Goal: Task Accomplishment & Management: Use online tool/utility

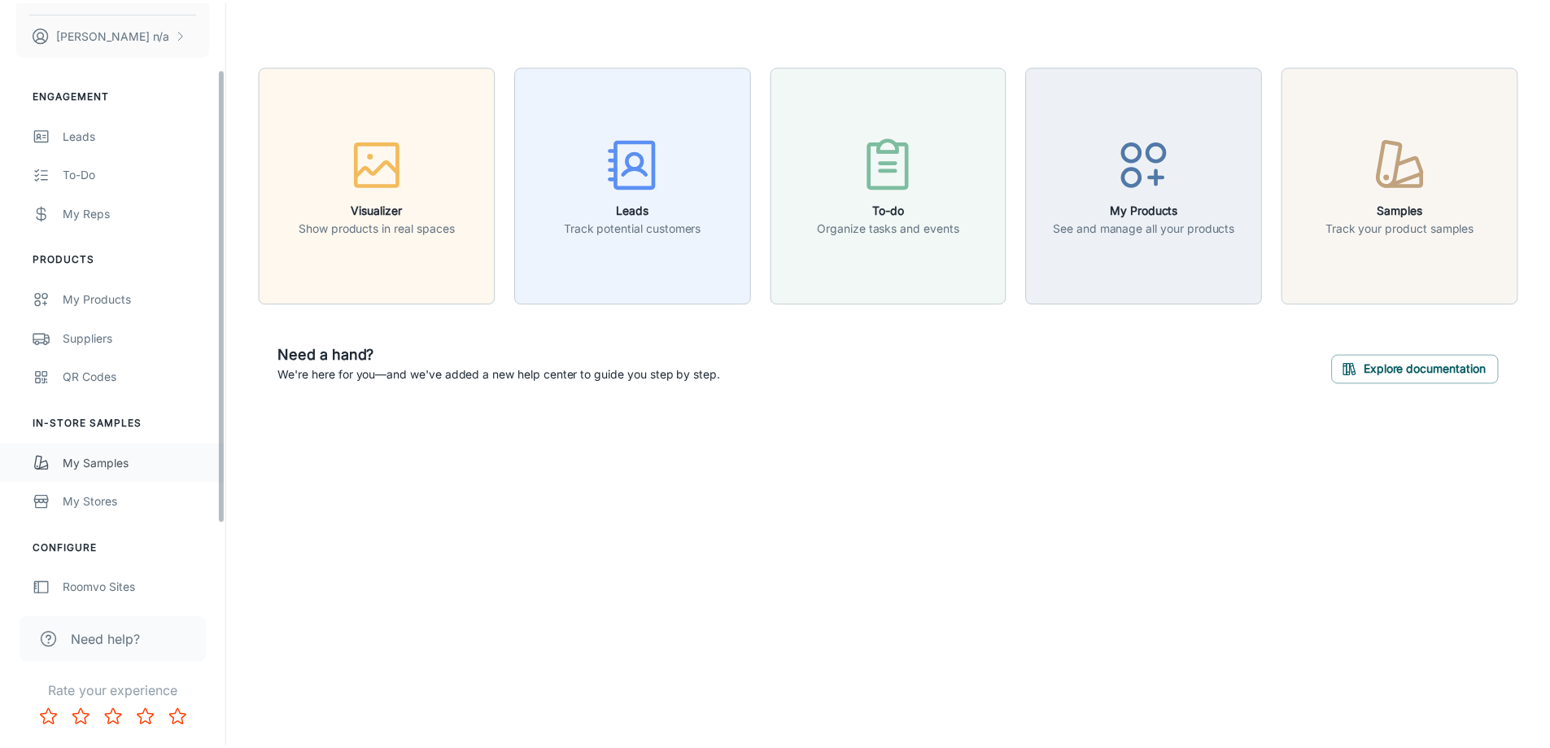
scroll to position [183, 0]
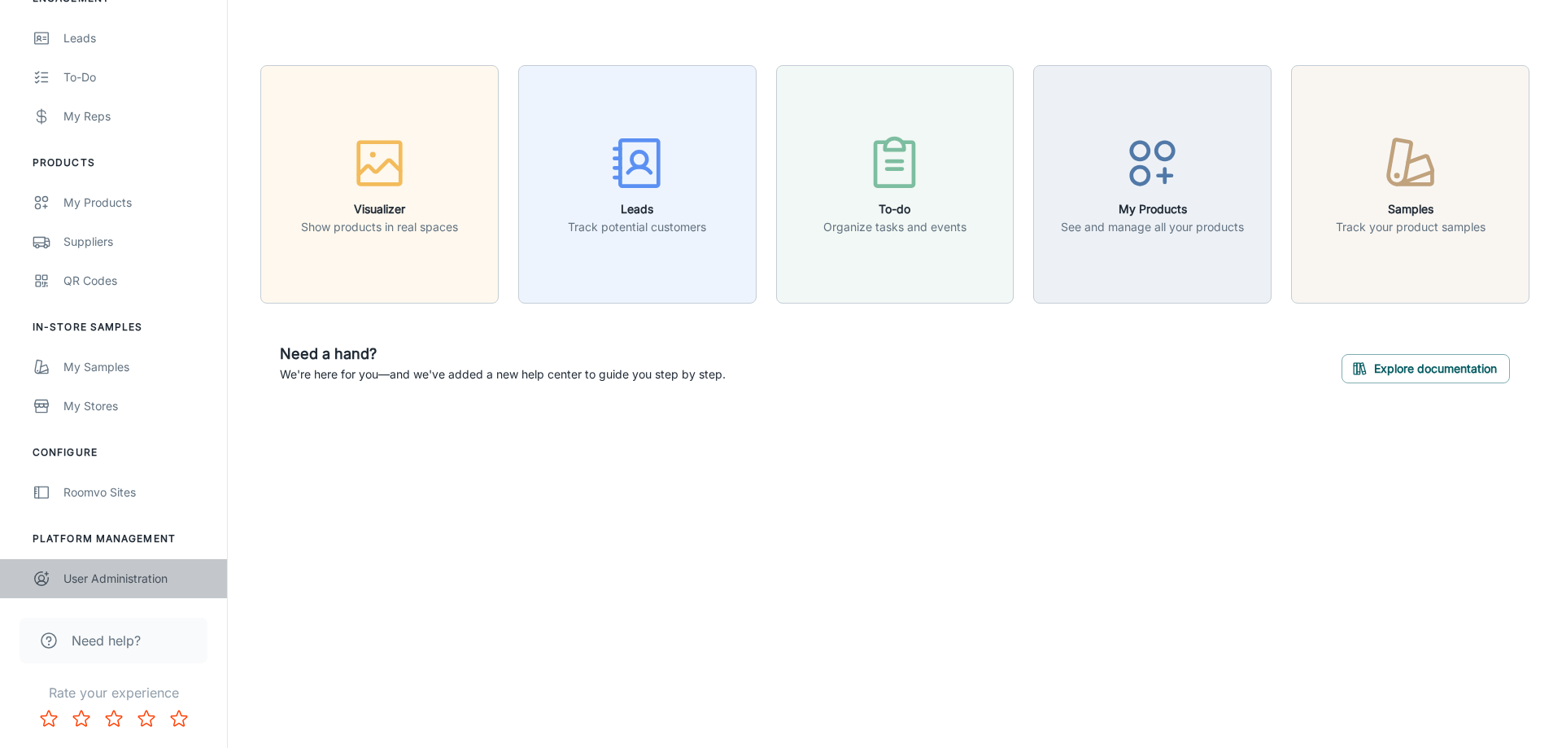
click at [111, 586] on div "User Administration" at bounding box center [136, 578] width 147 height 18
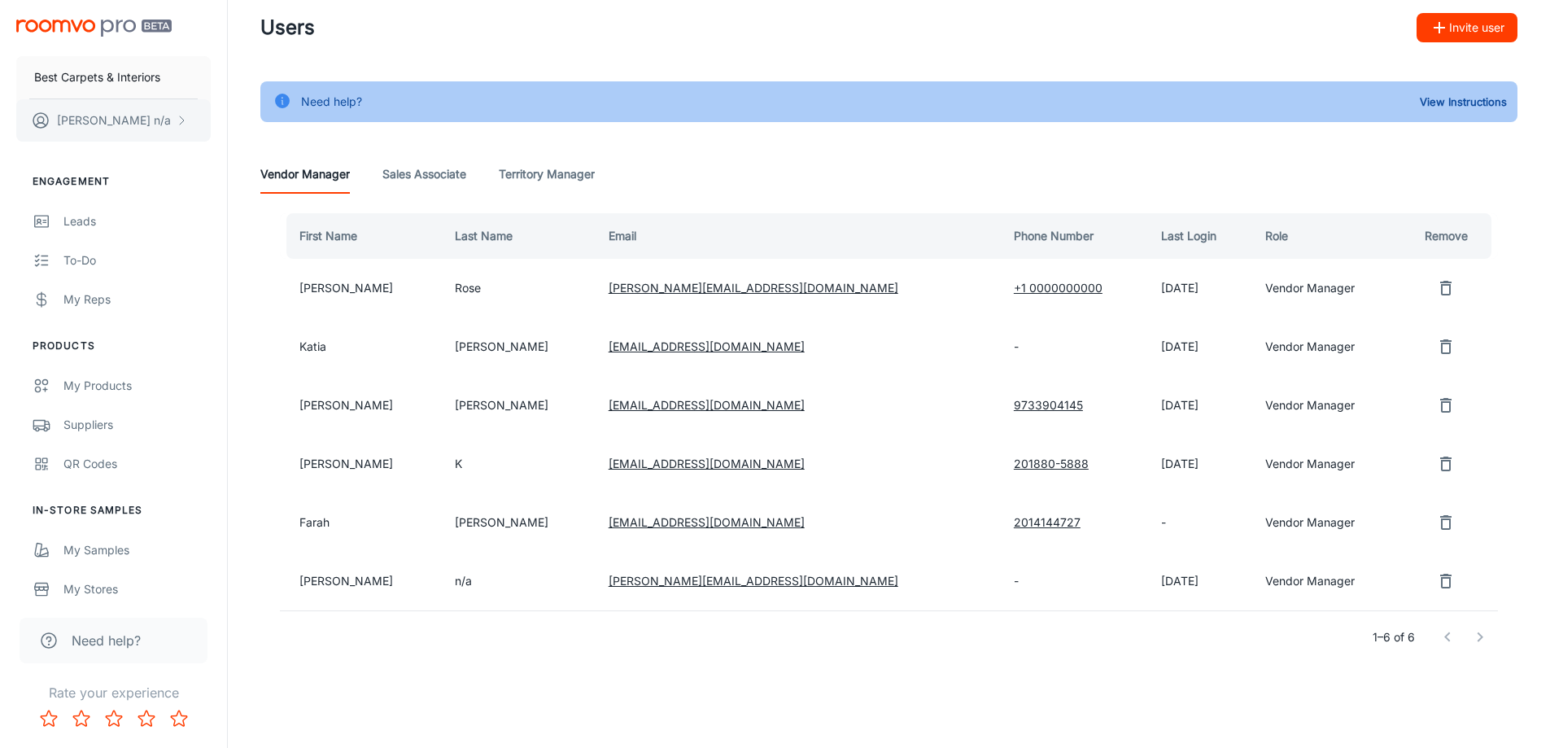
click at [179, 121] on icon "scrollable content" at bounding box center [181, 120] width 13 height 13
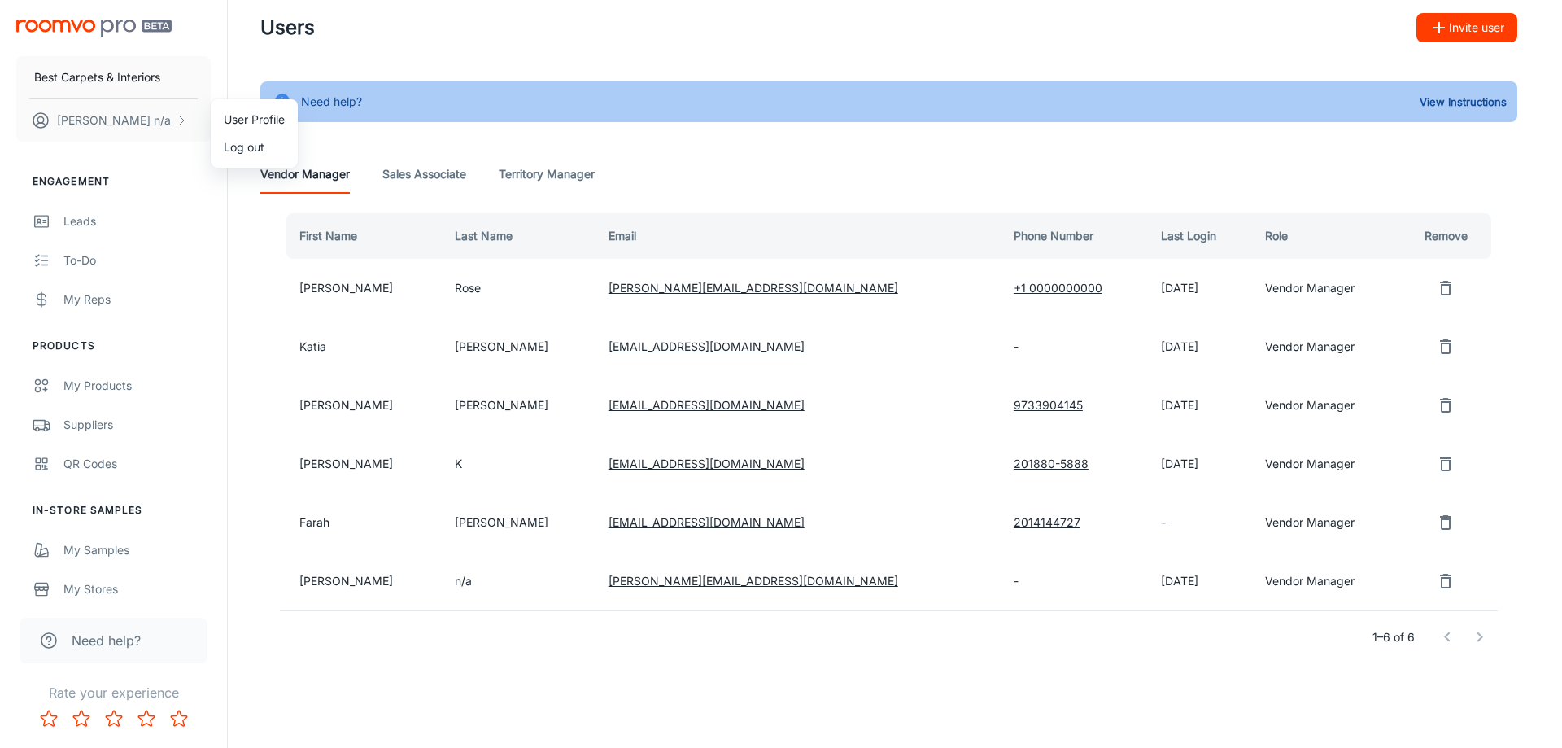
click at [116, 222] on div at bounding box center [781, 374] width 1562 height 748
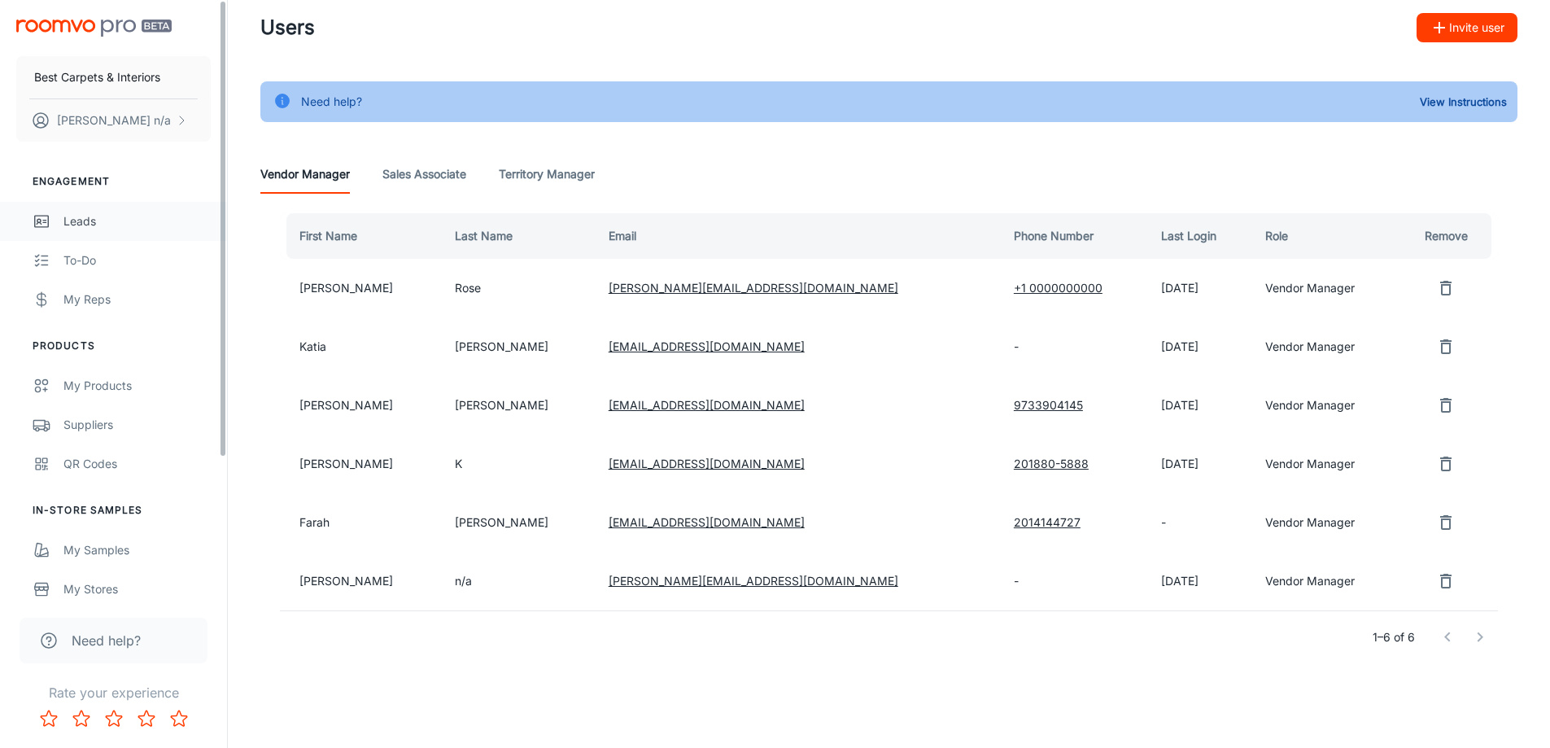
click at [85, 223] on div "Leads" at bounding box center [136, 221] width 147 height 18
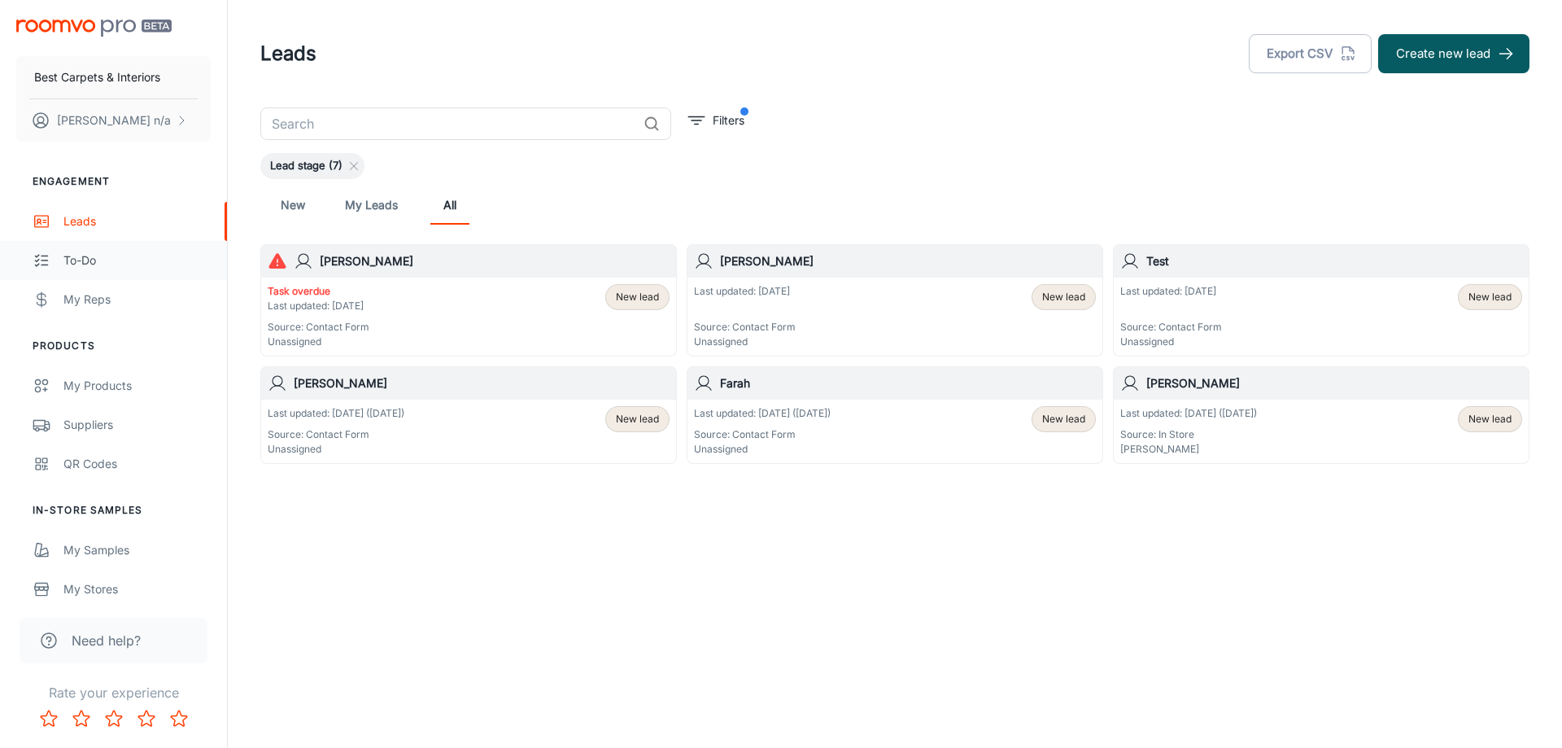
click at [100, 264] on div "To-do" at bounding box center [136, 260] width 147 height 18
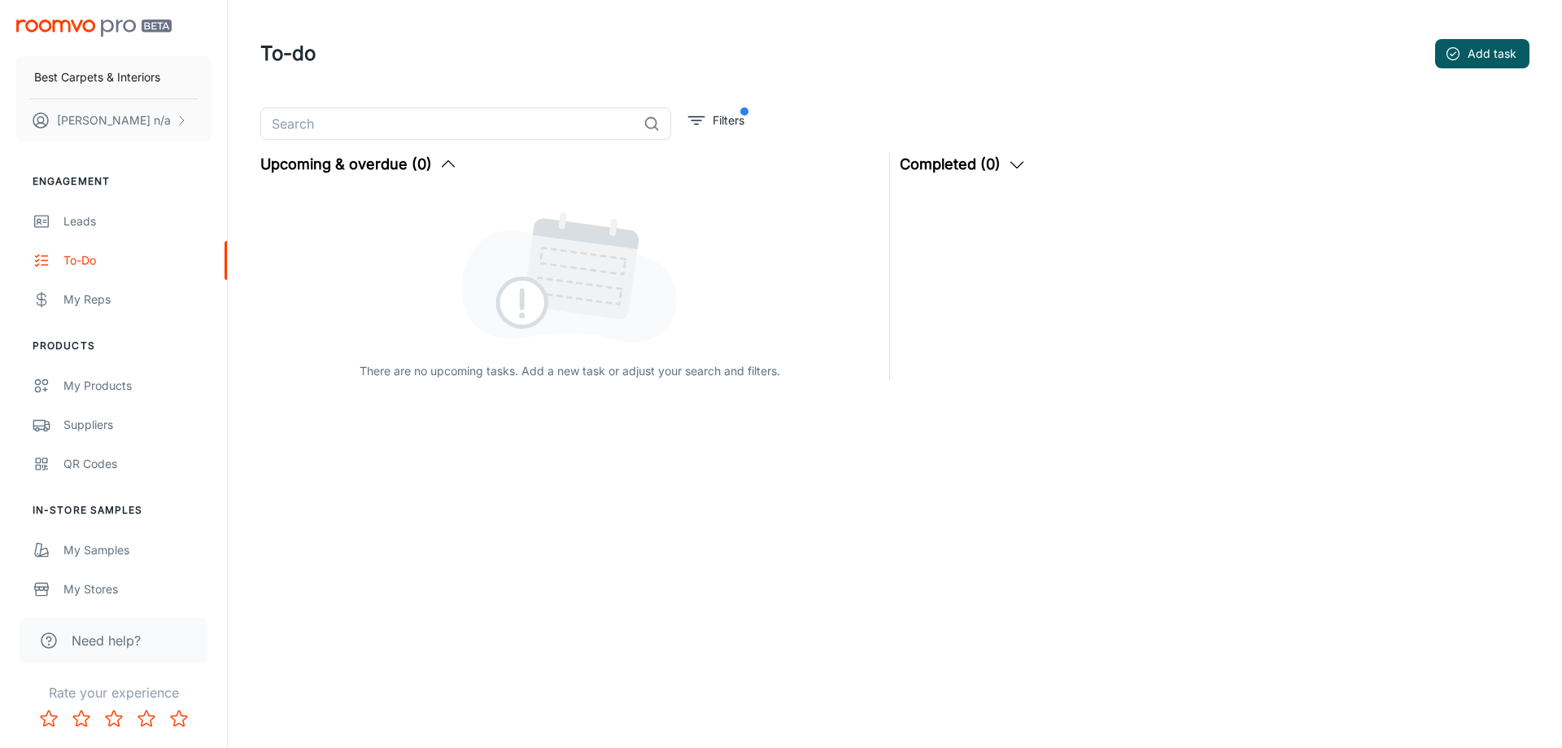
click at [1159, 6] on header "To-do Add task" at bounding box center [895, 53] width 1308 height 107
click at [171, 119] on button "[PERSON_NAME] n/a" at bounding box center [113, 120] width 194 height 42
click at [171, 119] on div at bounding box center [781, 374] width 1562 height 748
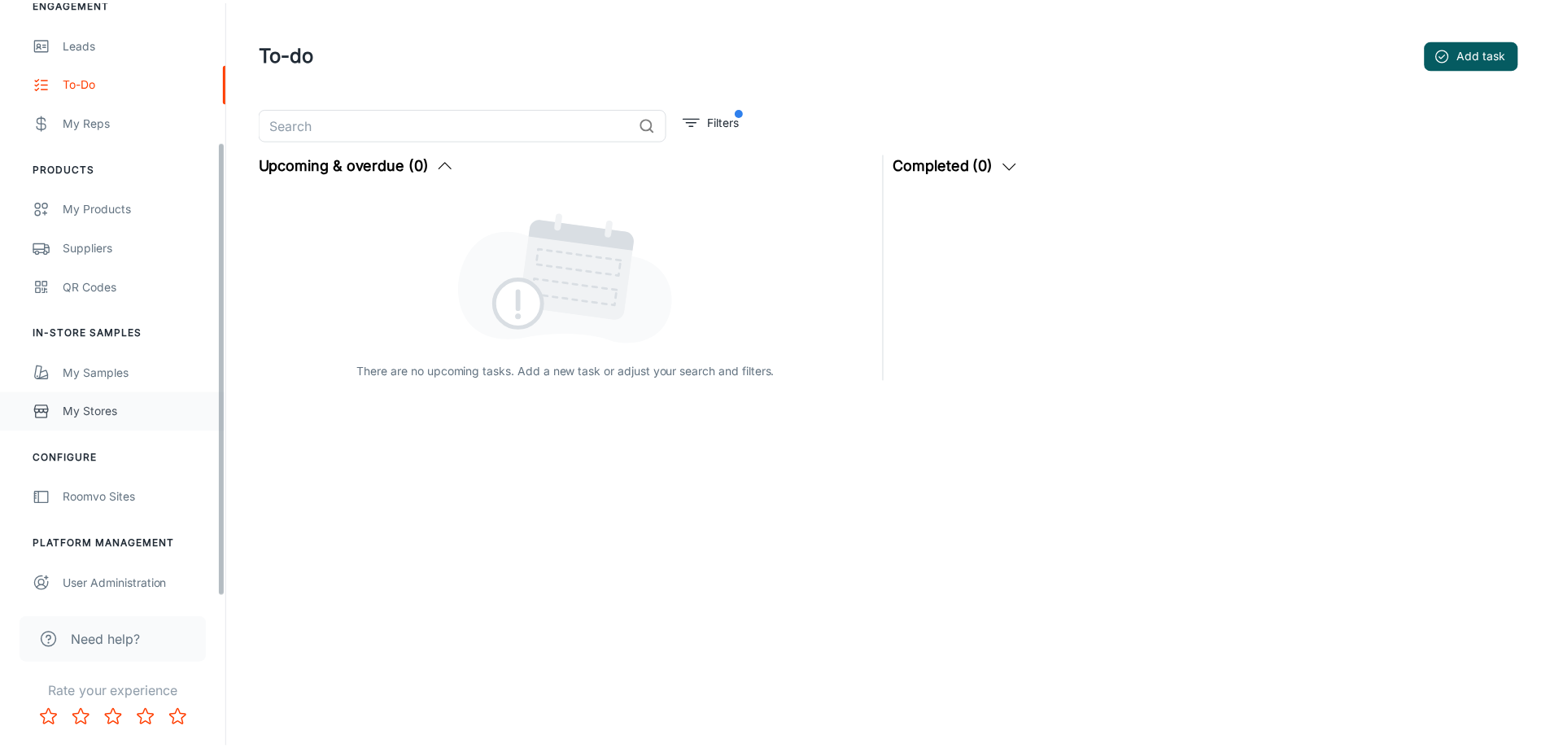
scroll to position [183, 0]
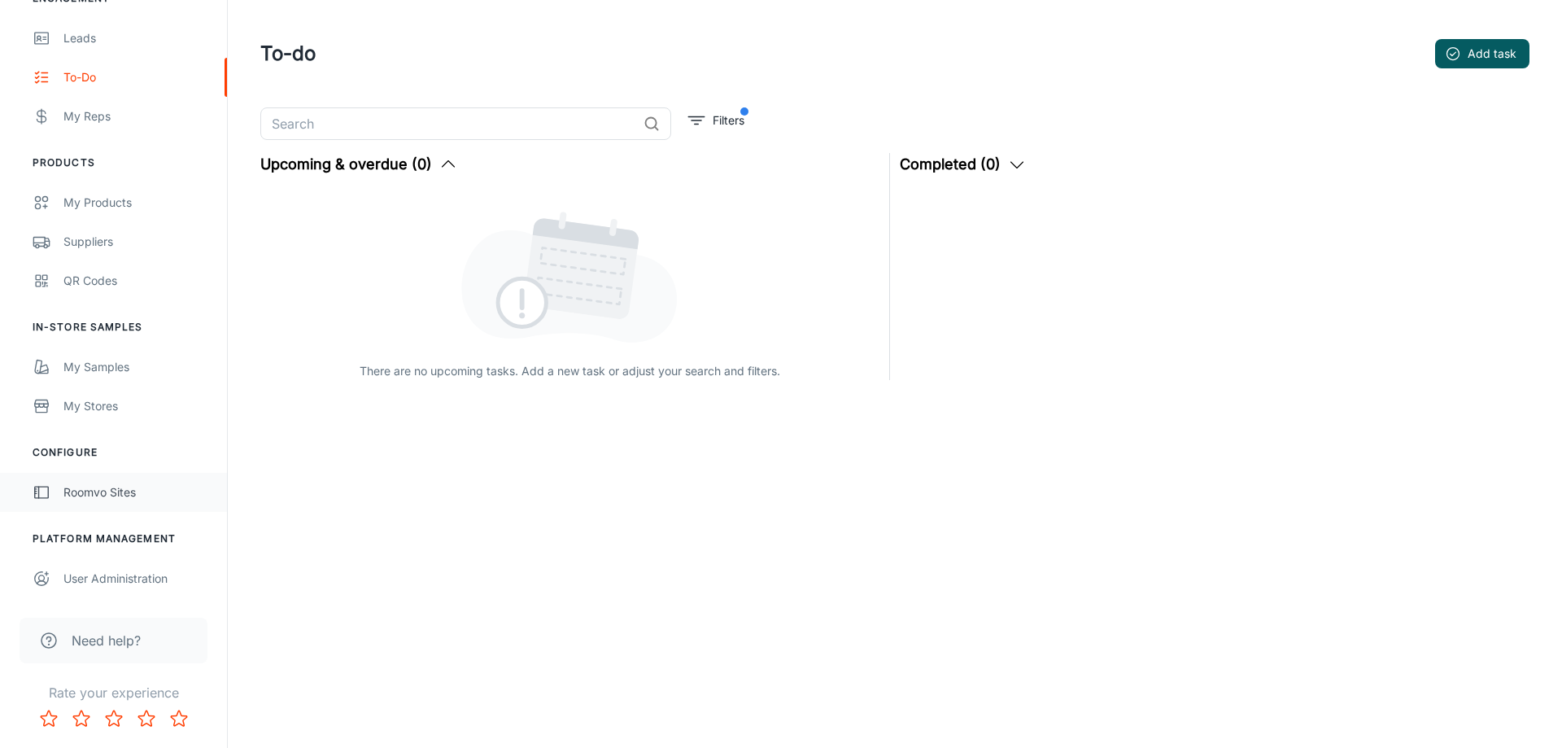
click at [144, 503] on link "Roomvo Sites" at bounding box center [113, 492] width 227 height 39
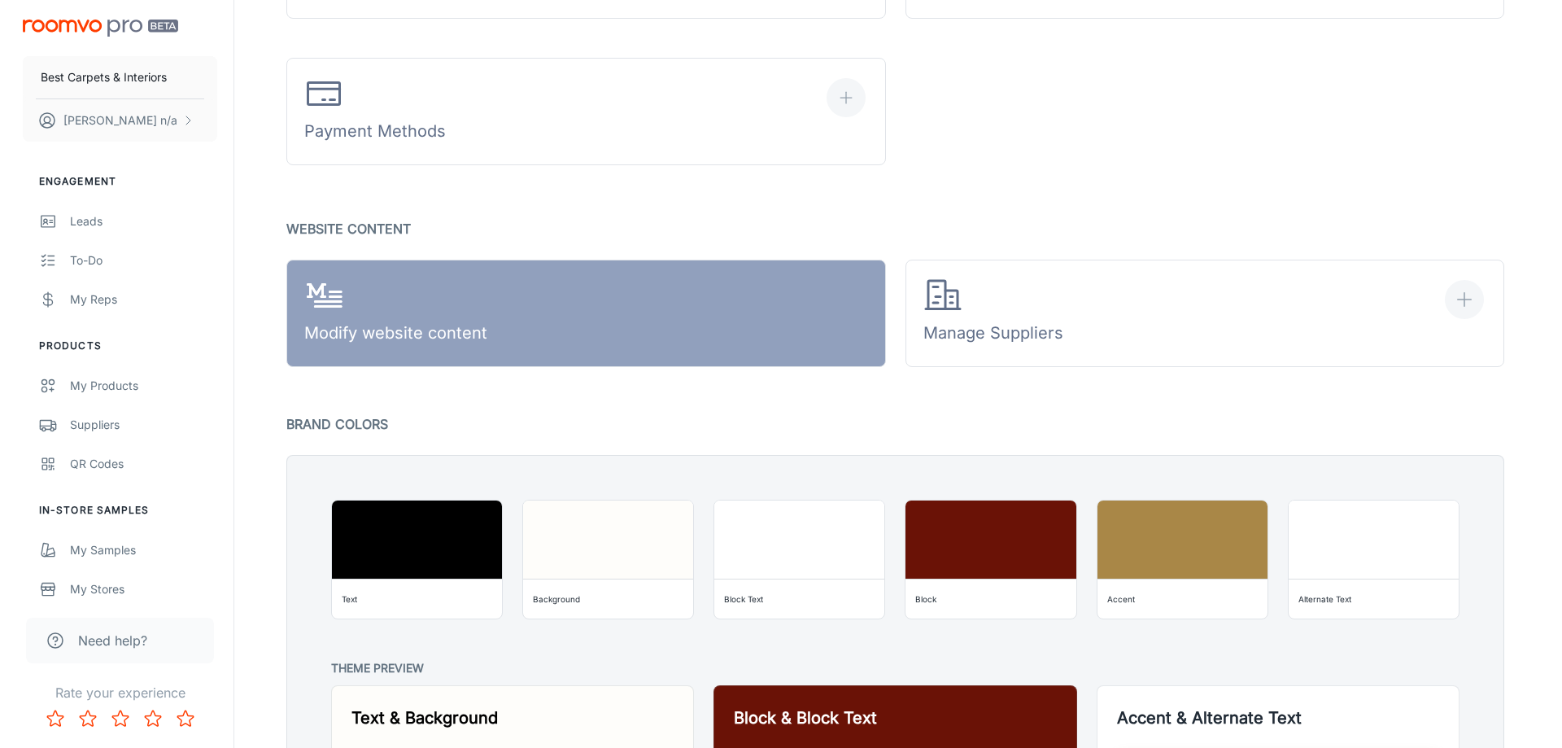
scroll to position [672, 0]
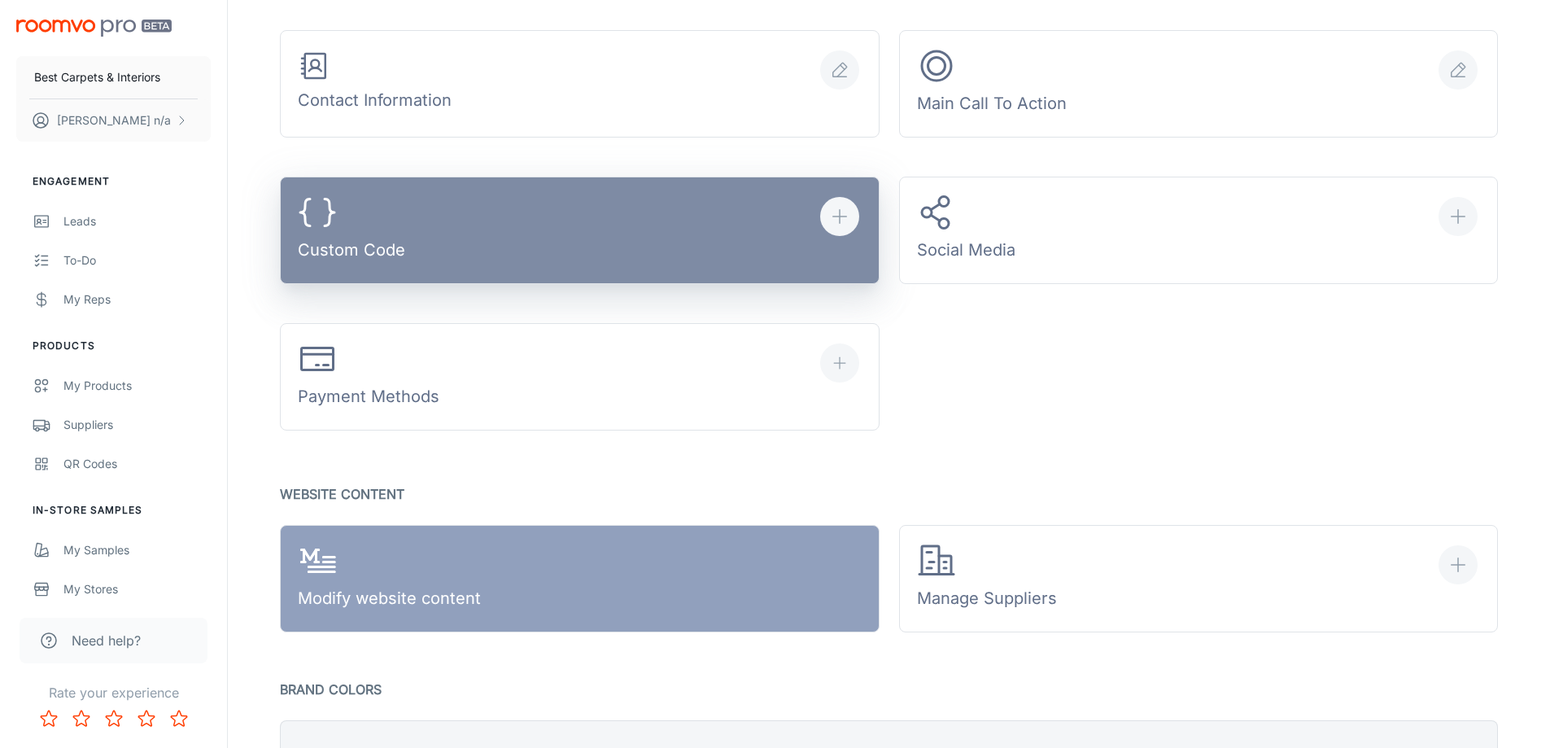
click at [613, 238] on button "Custom Code" at bounding box center [580, 230] width 600 height 107
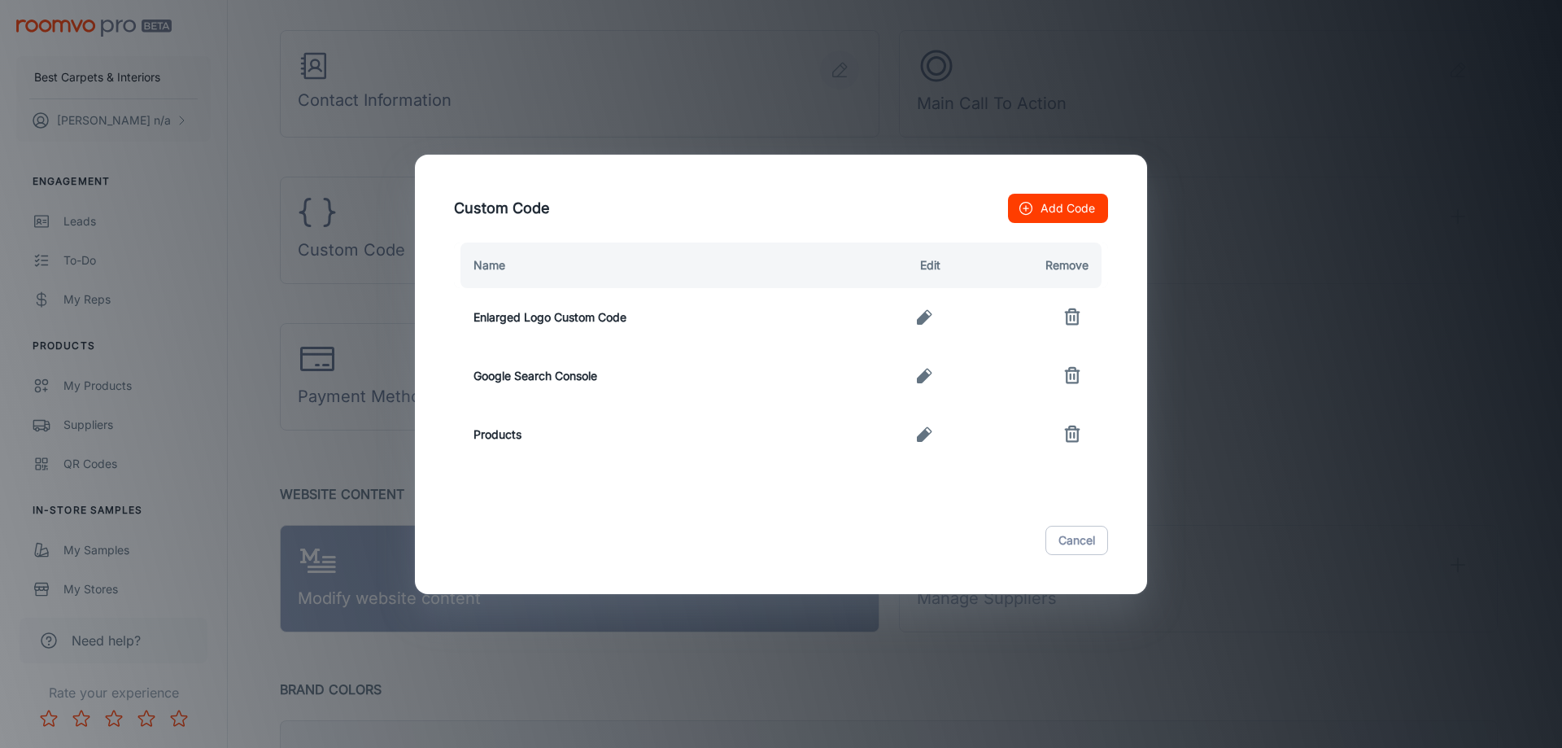
click at [1071, 207] on button "Add Code" at bounding box center [1058, 208] width 100 height 29
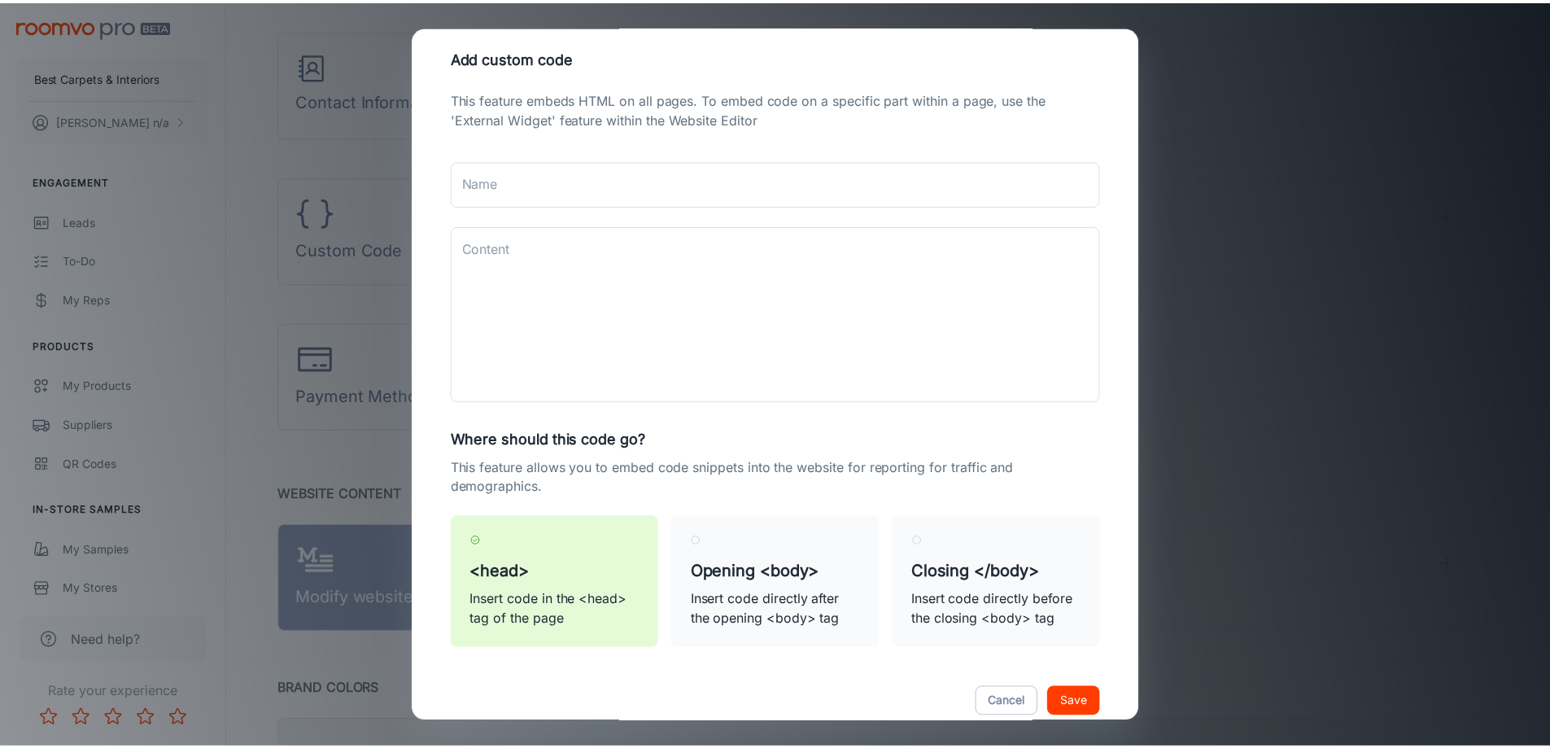
scroll to position [0, 0]
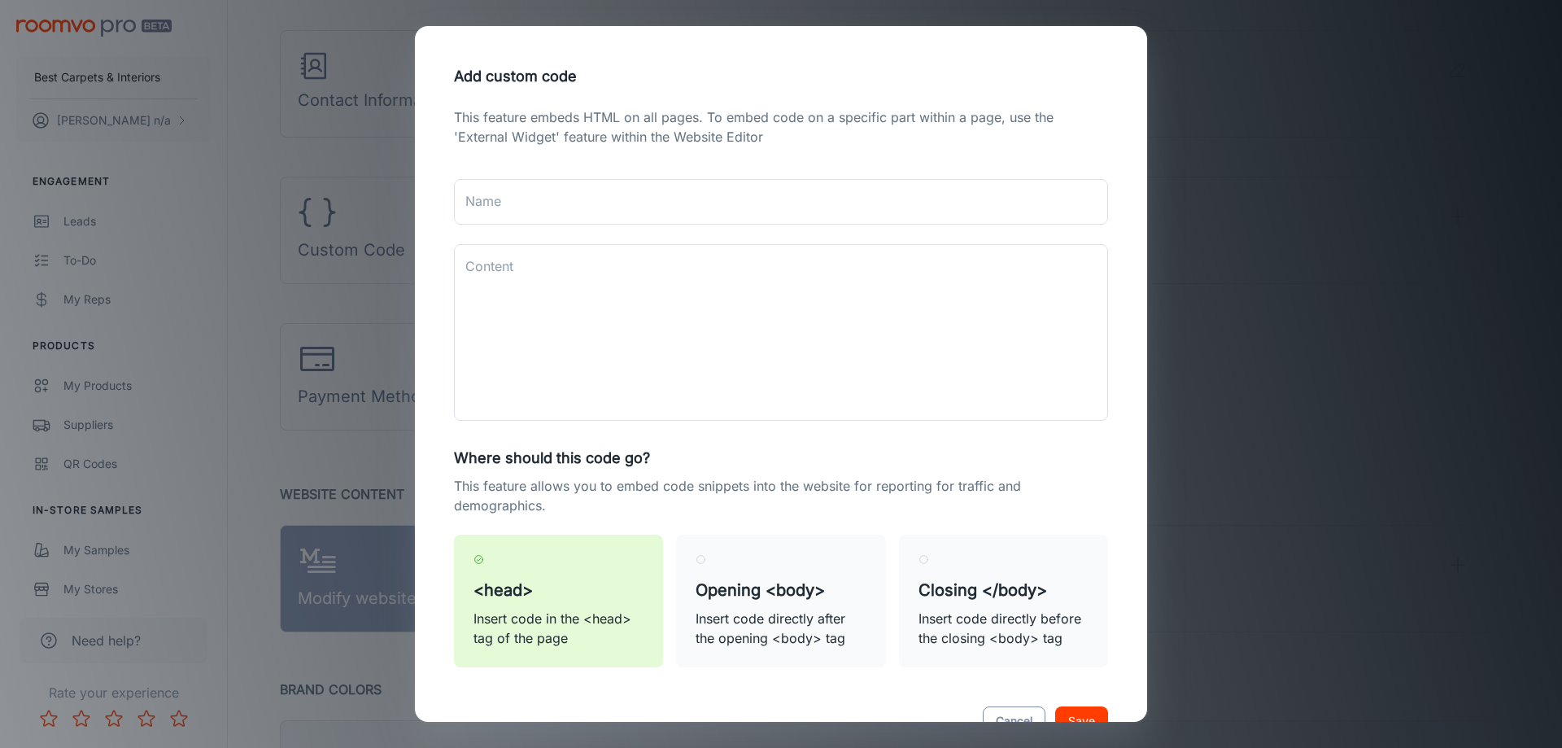
click at [1007, 710] on button "Cancel" at bounding box center [1014, 720] width 63 height 29
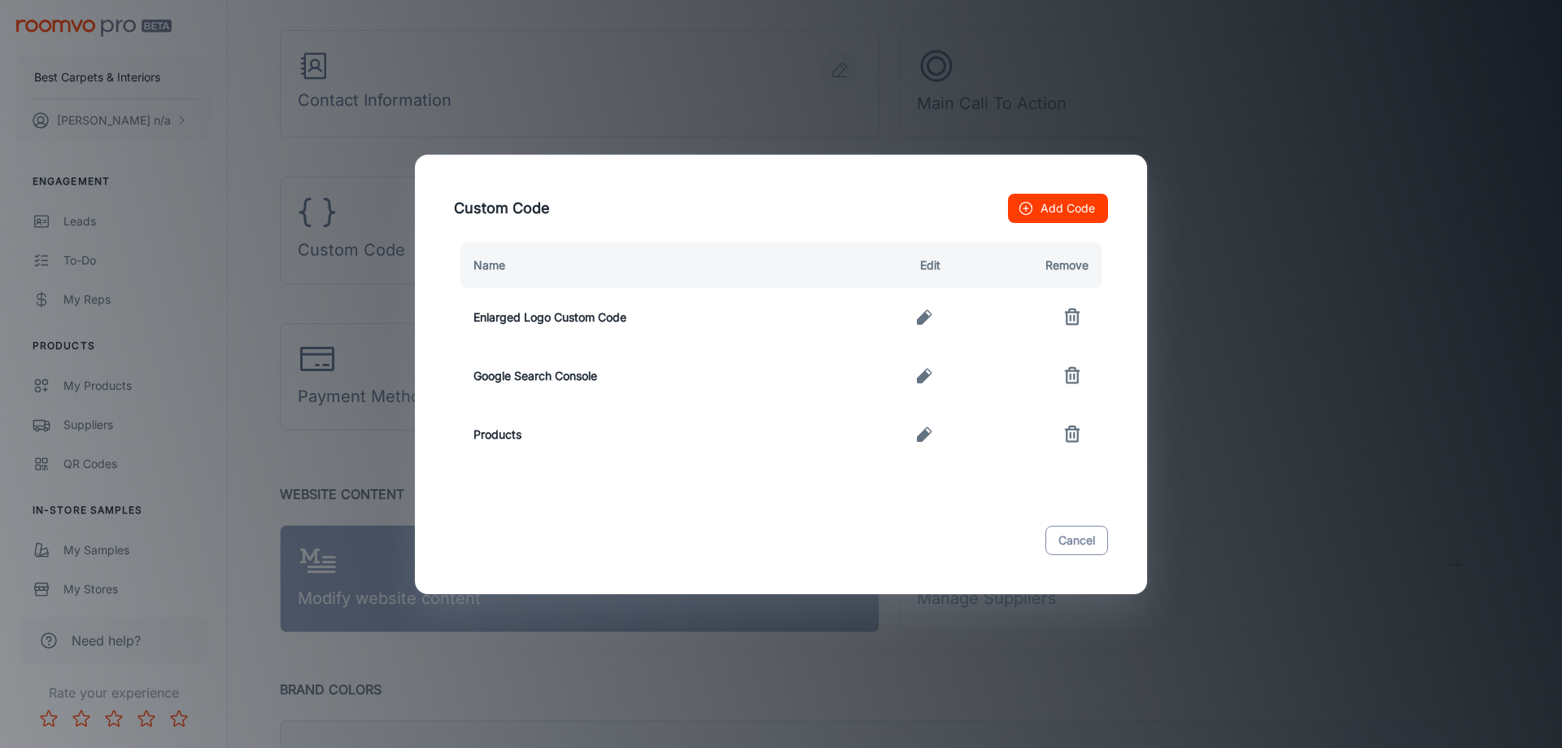
click at [1075, 545] on button "Cancel" at bounding box center [1076, 540] width 63 height 29
